Goal: Task Accomplishment & Management: Manage account settings

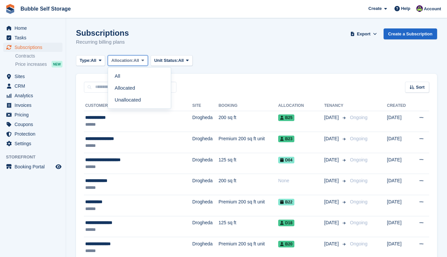
click at [128, 60] on span "Allocation:" at bounding box center [122, 60] width 22 height 7
click at [130, 62] on span "Allocation:" at bounding box center [122, 60] width 22 height 7
click at [162, 60] on span "Unit Status:" at bounding box center [166, 60] width 24 height 7
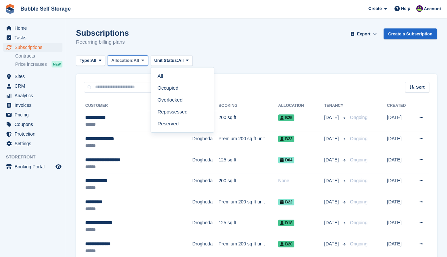
click at [129, 60] on span "Allocation:" at bounding box center [122, 60] width 22 height 7
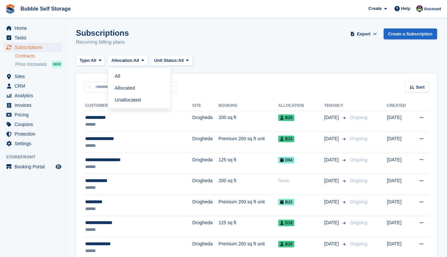
click at [30, 57] on link "Contracts" at bounding box center [38, 56] width 47 height 6
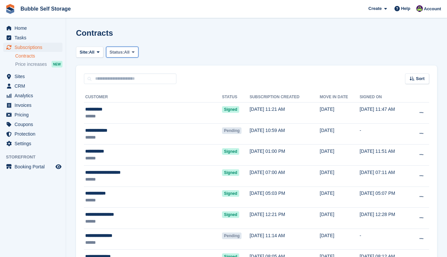
click at [127, 50] on span "All" at bounding box center [127, 52] width 6 height 7
click at [133, 65] on link "Pending" at bounding box center [137, 68] width 57 height 12
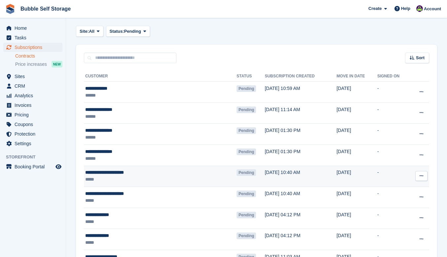
scroll to position [33, 0]
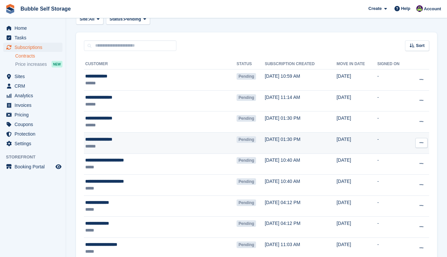
click at [111, 142] on div "**********" at bounding box center [137, 139] width 105 height 7
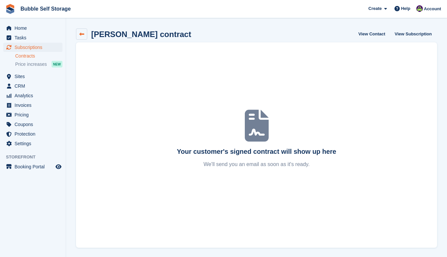
click at [79, 34] on link at bounding box center [81, 33] width 11 height 11
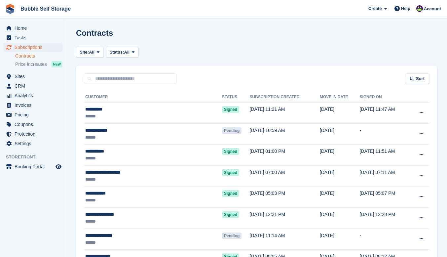
click at [22, 55] on link "Contracts" at bounding box center [38, 56] width 47 height 6
click at [28, 56] on link "Contracts" at bounding box center [38, 56] width 47 height 6
drag, startPoint x: 115, startPoint y: 59, endPoint x: 128, endPoint y: 55, distance: 13.0
click at [128, 55] on button "Status: All" at bounding box center [122, 52] width 32 height 11
click at [131, 66] on link "Pending" at bounding box center [137, 68] width 57 height 12
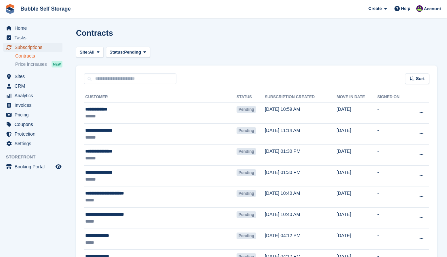
click at [25, 48] on span "Subscriptions" at bounding box center [35, 47] width 40 height 9
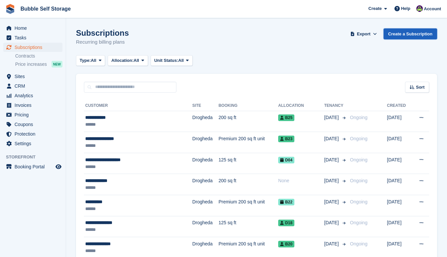
click at [406, 34] on link "Create a Subscription" at bounding box center [410, 33] width 54 height 11
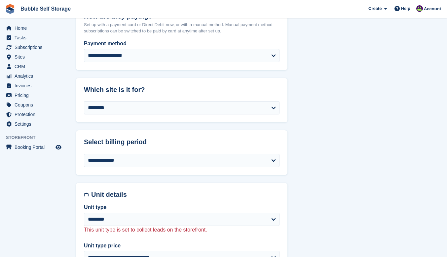
scroll to position [297, 0]
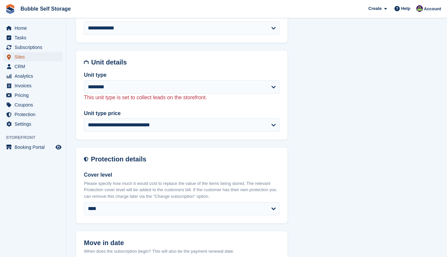
click at [22, 55] on span "Sites" at bounding box center [35, 56] width 40 height 9
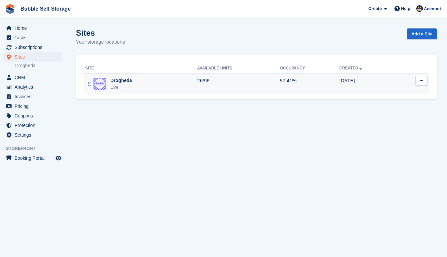
click at [120, 76] on td "Drogheda Live" at bounding box center [140, 83] width 113 height 20
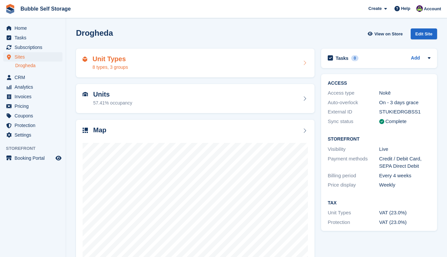
click at [120, 64] on div "Unit Types 8 types, 3 groups" at bounding box center [109, 63] width 35 height 16
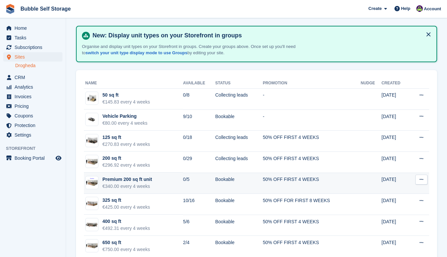
scroll to position [38, 0]
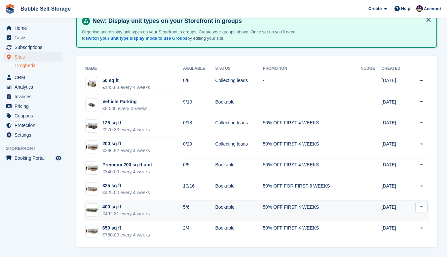
click at [418, 207] on button at bounding box center [421, 207] width 12 height 10
click at [278, 206] on td "50% OFF FIRST 4 WEEKS" at bounding box center [312, 210] width 98 height 21
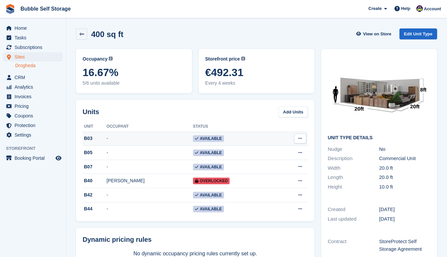
click at [301, 137] on icon at bounding box center [300, 138] width 4 height 4
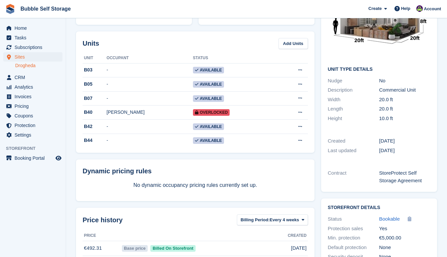
scroll to position [105, 0]
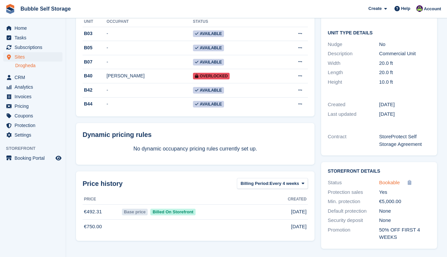
click at [393, 182] on span "Bookable" at bounding box center [389, 182] width 21 height 6
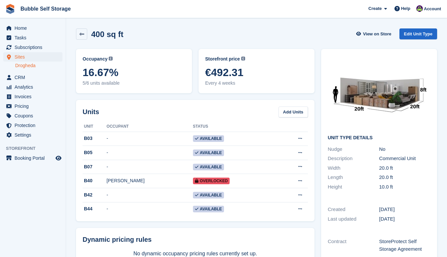
scroll to position [105, 0]
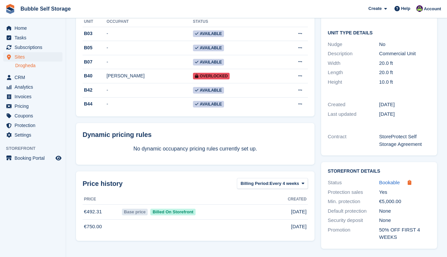
click at [409, 183] on icon at bounding box center [410, 182] width 4 height 5
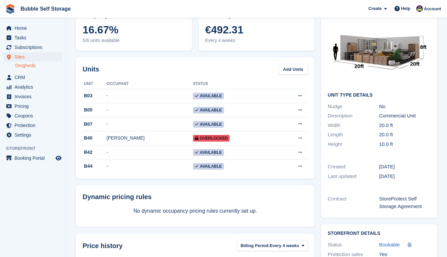
scroll to position [0, 0]
